Goal: Communication & Community: Answer question/provide support

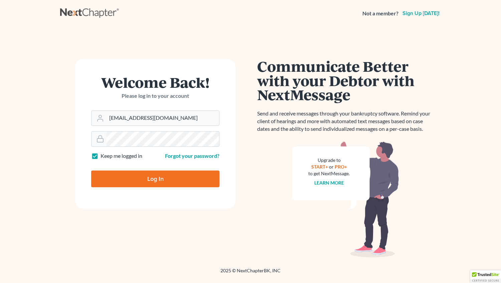
type input "[EMAIL_ADDRESS][DOMAIN_NAME]"
click at [157, 180] on input "Log In" at bounding box center [155, 179] width 128 height 17
type input "Thinking..."
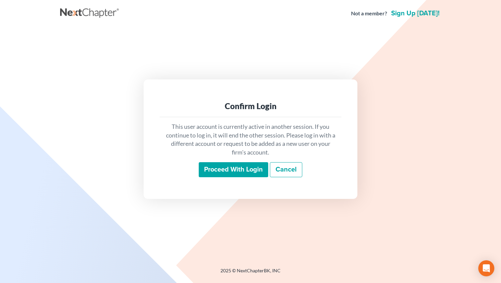
click at [225, 163] on input "Proceed with login" at bounding box center [233, 169] width 69 height 15
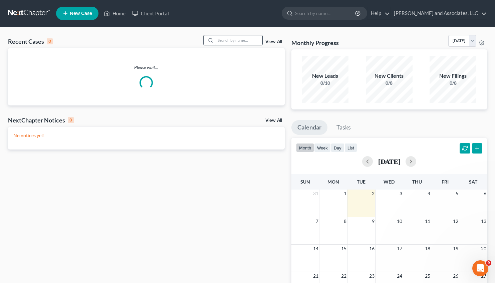
click at [218, 42] on input "search" at bounding box center [239, 40] width 47 height 10
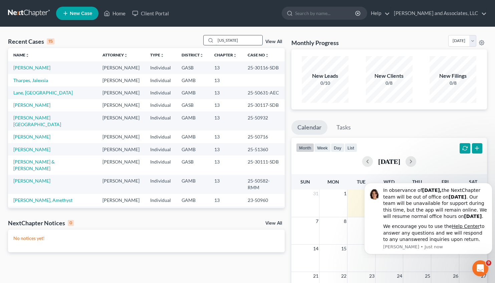
type input "[US_STATE]"
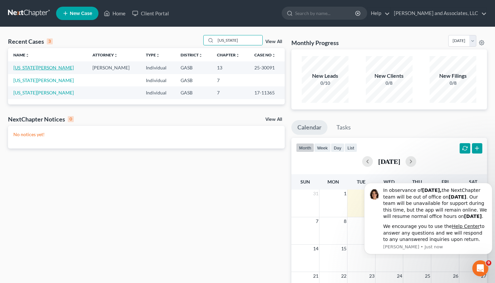
click at [22, 68] on link "[US_STATE][PERSON_NAME]" at bounding box center [43, 68] width 60 height 6
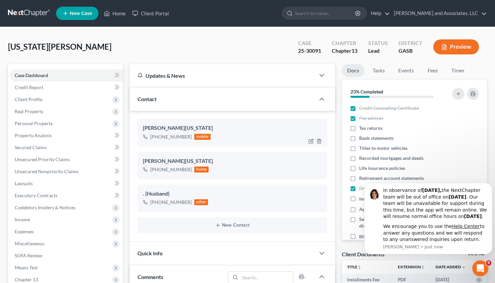
scroll to position [414, 0]
click at [490, 183] on icon "Dismiss notification" at bounding box center [491, 185] width 4 height 4
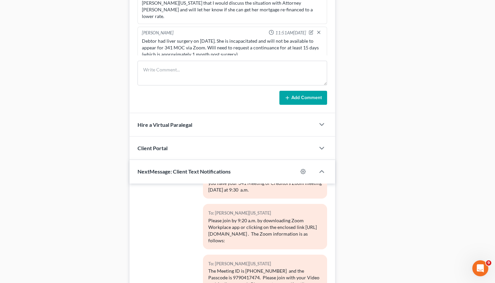
scroll to position [423, 0]
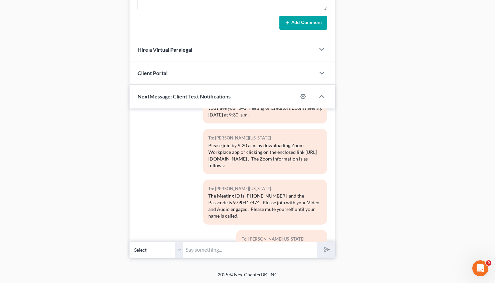
click at [193, 249] on input "text" at bounding box center [250, 250] width 134 height 16
click at [296, 248] on input "Good Morning, [PERSON_NAME][US_STATE]. The 341 Meeting of Creditors is continue…" at bounding box center [250, 250] width 134 height 16
click at [313, 247] on input "Good Morning, [PERSON_NAME][US_STATE]. The 341 Meeting of Creditors is continue…" at bounding box center [250, 250] width 134 height 16
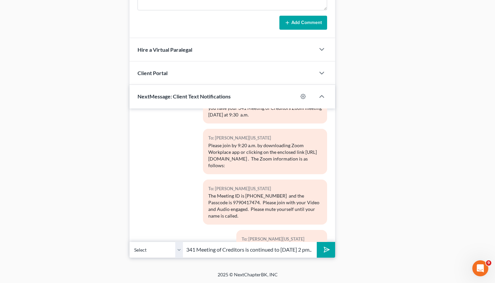
scroll to position [0, 126]
drag, startPoint x: 208, startPoint y: 117, endPoint x: 310, endPoint y: 101, distance: 102.7
click at [299, 142] on div "Please join by 9:20 a.m. by downloading Zoom Workplace app or clicking on the e…" at bounding box center [265, 155] width 114 height 27
click at [313, 250] on input "Good Morning, [PERSON_NAME][US_STATE]. The 341 Meeting of Creditors is continue…" at bounding box center [250, 250] width 134 height 16
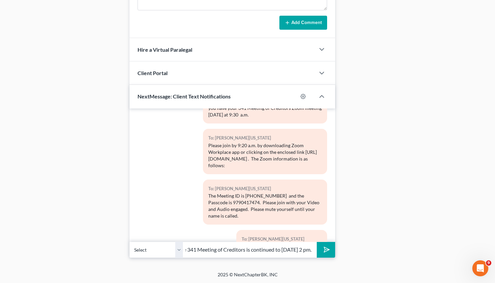
type input "Good Morning, [PERSON_NAME][US_STATE]. The 341 Meeting of Creditors is continue…"
click at [327, 248] on polygon "submit" at bounding box center [326, 250] width 8 height 8
